Goal: Complete application form

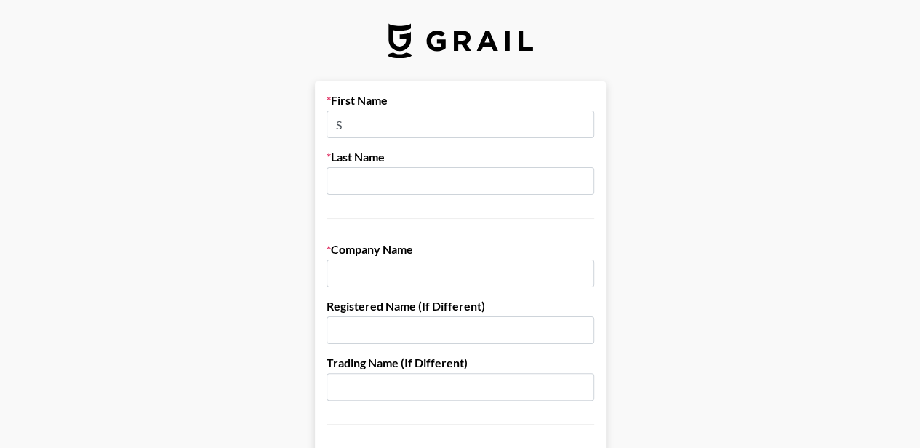
click at [509, 120] on input "S" at bounding box center [461, 125] width 268 height 28
type input "[PERSON_NAME]"
type input "[GEOGRAPHIC_DATA]"
click at [354, 271] on input "text" at bounding box center [461, 274] width 268 height 28
type input "Annabella Technologies INC"
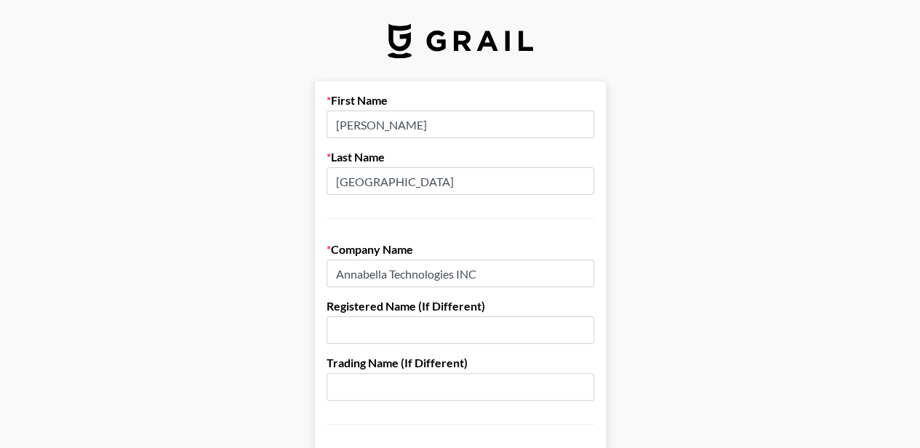
scroll to position [73, 0]
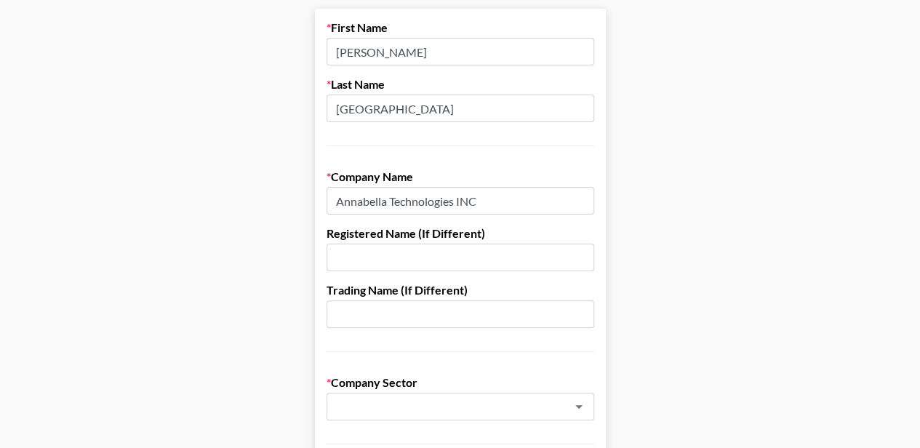
drag, startPoint x: 487, startPoint y: 200, endPoint x: 306, endPoint y: 195, distance: 181.2
click at [335, 260] on input "text" at bounding box center [461, 258] width 268 height 28
paste input "Annabella Technologies INC"
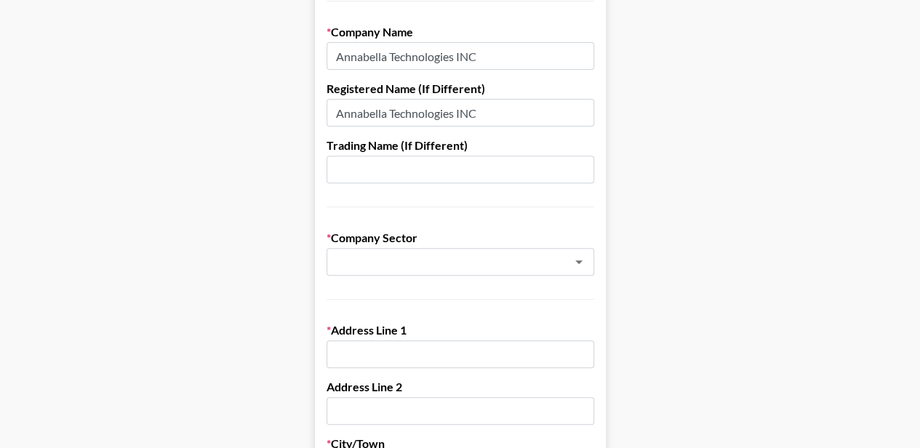
scroll to position [218, 0]
click at [586, 262] on icon "Open" at bounding box center [578, 260] width 17 height 17
type input "Annabella Technologies INC"
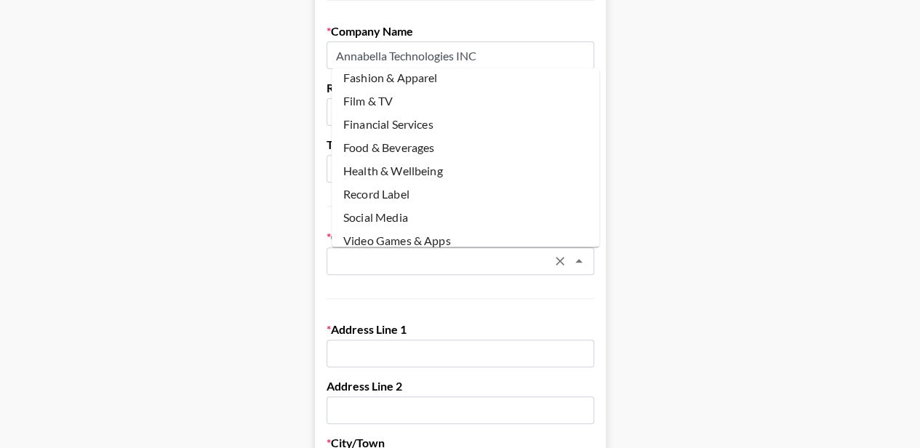
scroll to position [146, 0]
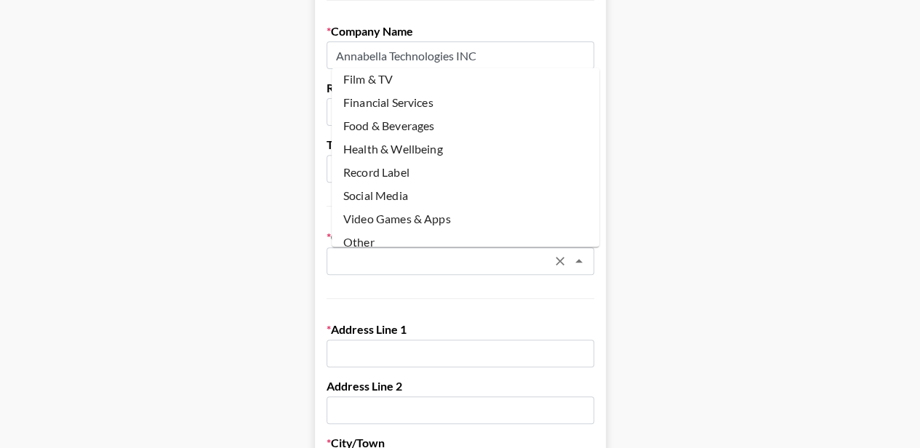
click at [389, 145] on li "Health & Wellbeing" at bounding box center [466, 149] width 268 height 23
type input "Health & Wellbeing"
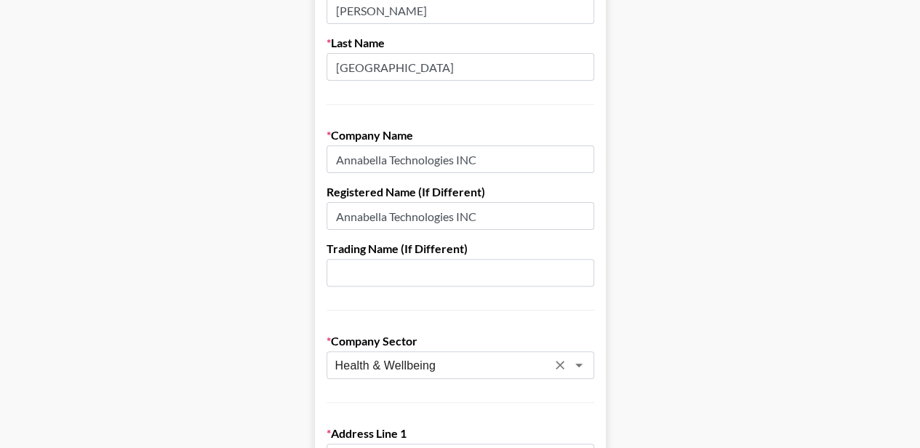
scroll to position [218, 0]
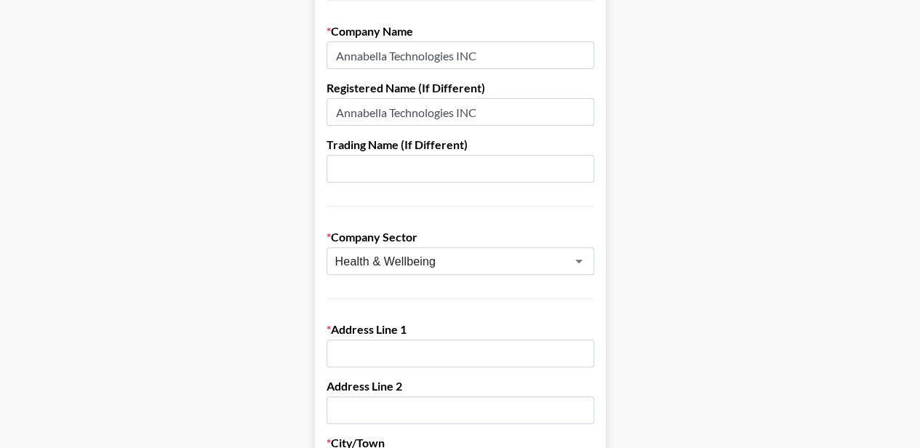
drag, startPoint x: 399, startPoint y: 350, endPoint x: 410, endPoint y: 350, distance: 11.6
click at [399, 350] on input "text" at bounding box center [461, 354] width 268 height 28
paste input "[STREET_ADDRESS] Ste. 600"
type input "[STREET_ADDRESS]"
type input "STE. 600"
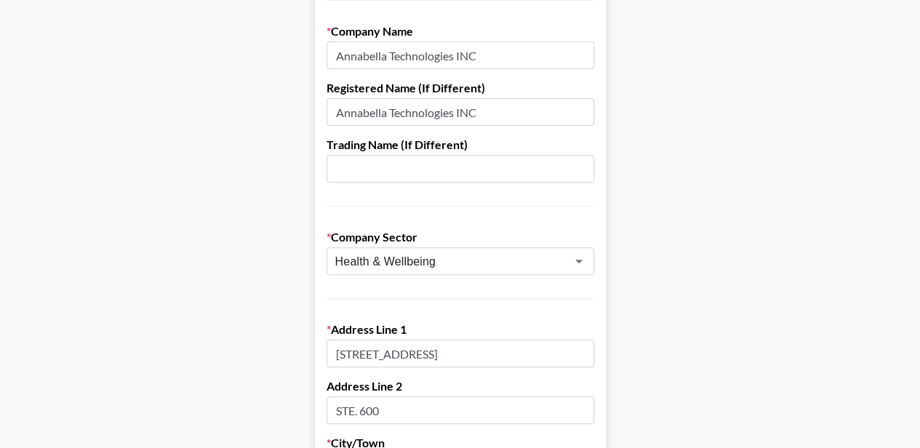
type input "[GEOGRAPHIC_DATA]"
type input "FL"
type input "33410-6542"
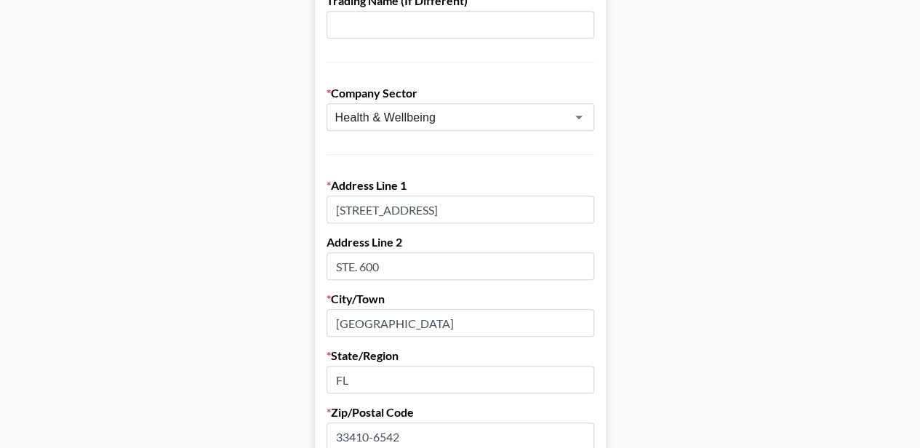
scroll to position [364, 0]
drag, startPoint x: 470, startPoint y: 209, endPoint x: 430, endPoint y: 209, distance: 40.0
click at [430, 209] on input "[STREET_ADDRESS]" at bounding box center [461, 208] width 268 height 28
type input "[STREET_ADDRESS]"
click at [399, 264] on input "STE. 600" at bounding box center [461, 265] width 268 height 28
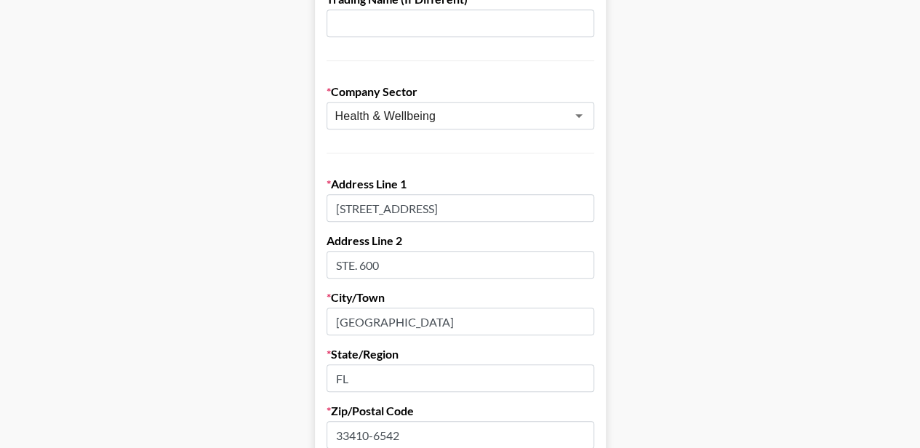
click at [262, 269] on main "First Name [PERSON_NAME] Last Name Dover Company Name [PERSON_NAME] Technologie…" at bounding box center [460, 346] width 897 height 1257
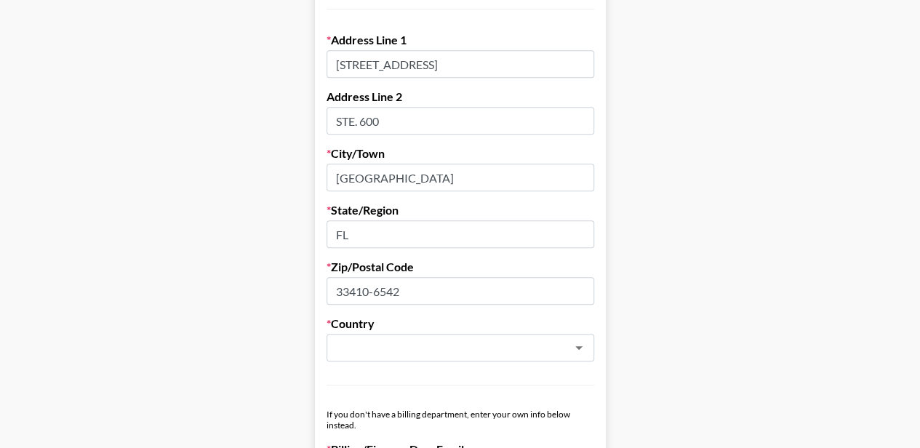
scroll to position [509, 0]
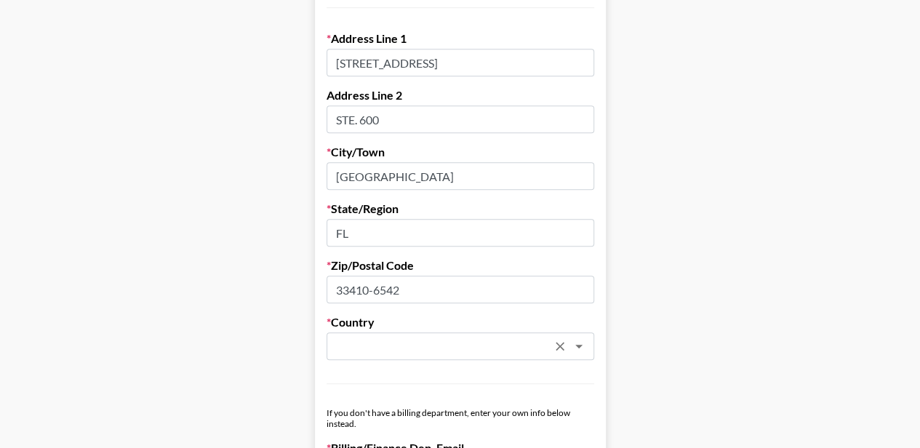
click at [404, 347] on input "text" at bounding box center [441, 346] width 212 height 17
type input "ו"
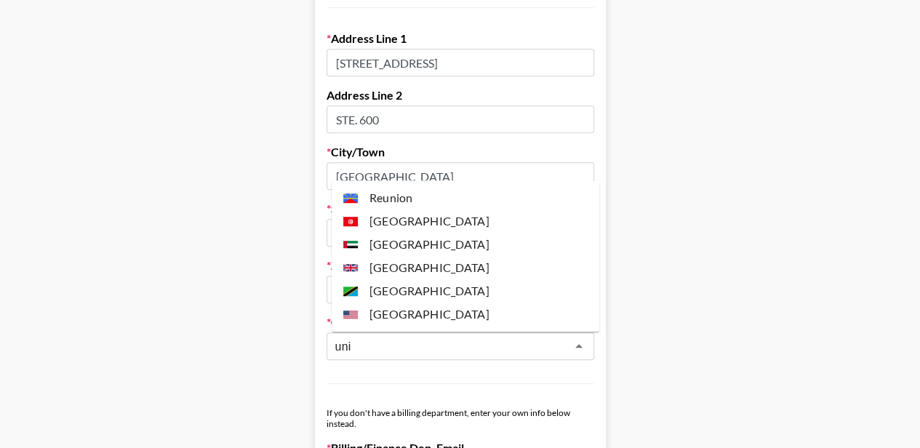
click at [431, 316] on li "[GEOGRAPHIC_DATA]" at bounding box center [466, 314] width 268 height 23
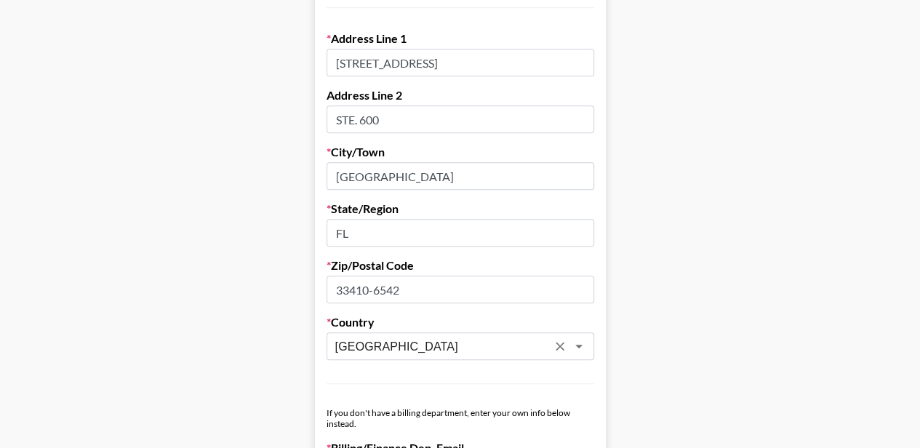
type input "[GEOGRAPHIC_DATA]"
click at [696, 247] on main "First Name [PERSON_NAME] Last Name Dover Company Name [PERSON_NAME] Technologie…" at bounding box center [460, 200] width 897 height 1257
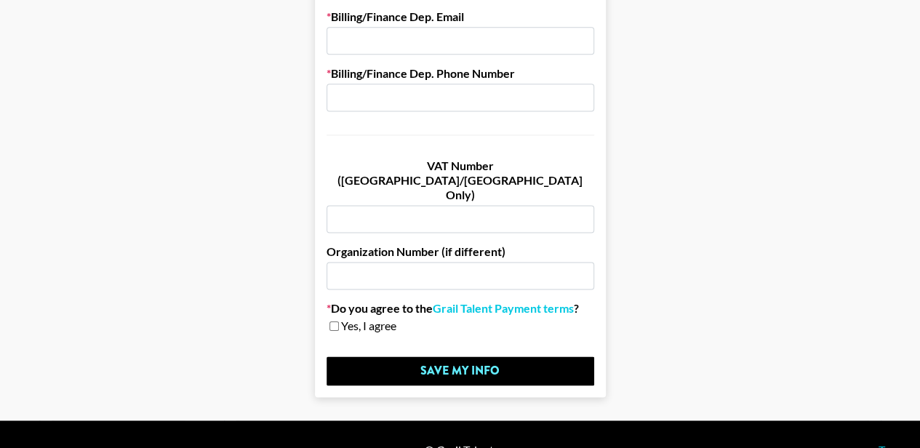
scroll to position [868, 0]
